Goal: Task Accomplishment & Management: Manage account settings

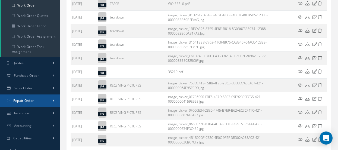
scroll to position [136, 0]
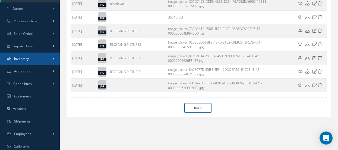
click at [24, 59] on span "Inventory" at bounding box center [21, 58] width 15 height 5
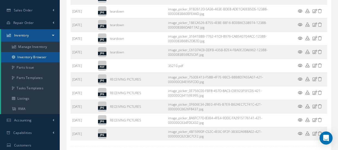
scroll to position [74, 0]
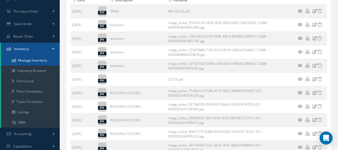
click at [26, 63] on link "Manage Inventory" at bounding box center [30, 60] width 59 height 10
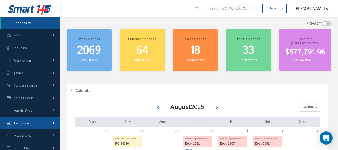
click at [15, 119] on link "Inventory" at bounding box center [30, 122] width 60 height 12
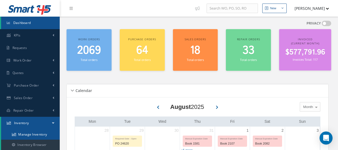
click at [34, 134] on link "Manage Inventory" at bounding box center [30, 134] width 59 height 10
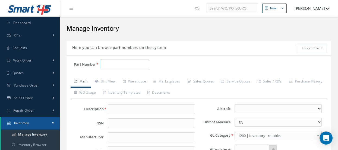
paste input "321-458-801-0"
type input "321-458-801-0"
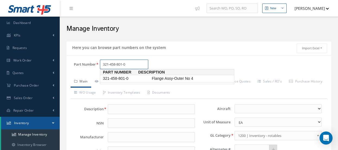
click at [130, 78] on span "321-458-801-0" at bounding box center [126, 78] width 49 height 6
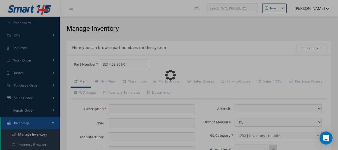
type input "Flange Assy-Outer No 4"
type input "500.00"
type input "5917.60"
type input "0.00"
select select
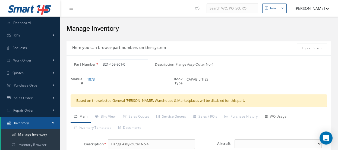
type input "321-458-801-0"
click at [272, 115] on link "WO Usage" at bounding box center [275, 116] width 29 height 11
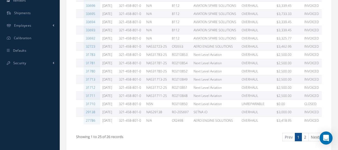
scroll to position [276, 0]
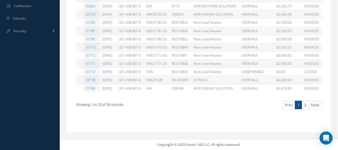
click at [229, 96] on div "Showing 1 to 25 of 26 records Prev 1 2 Next" at bounding box center [199, 109] width 254 height 26
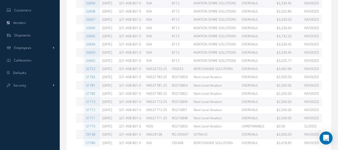
scroll to position [249, 0]
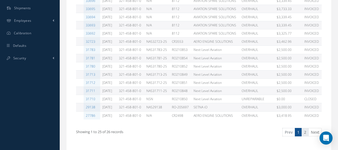
click at [304, 134] on link "2" at bounding box center [305, 132] width 7 height 8
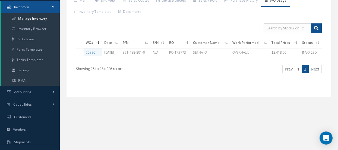
scroll to position [110, 0]
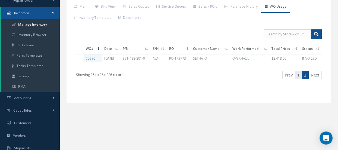
click at [296, 71] on link "1" at bounding box center [298, 75] width 7 height 8
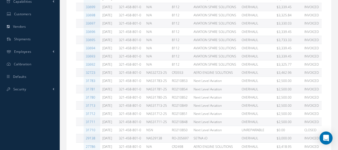
scroll to position [245, 0]
